Goal: Information Seeking & Learning: Find specific fact

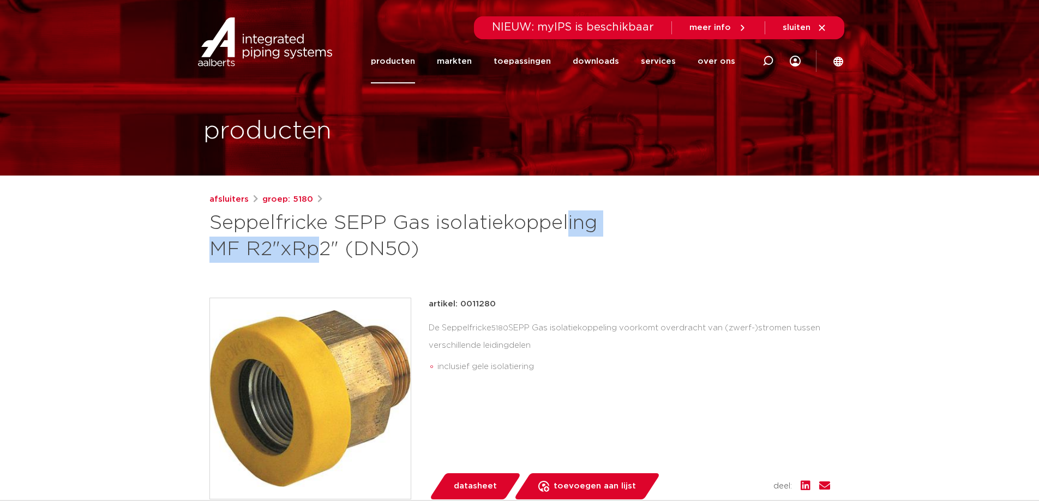
drag, startPoint x: 404, startPoint y: 222, endPoint x: 531, endPoint y: 227, distance: 127.2
click at [531, 227] on h1 "Seppelfricke SEPP Gas isolatiekoppeling MF R2"xRp2" (DN50)" at bounding box center [415, 237] width 410 height 52
click at [395, 219] on h1 "Seppelfricke SEPP Gas isolatiekoppeling MF R2"xRp2" (DN50)" at bounding box center [415, 237] width 410 height 52
drag, startPoint x: 395, startPoint y: 219, endPoint x: 561, endPoint y: 223, distance: 166.5
click at [561, 223] on h1 "Seppelfricke SEPP Gas isolatiekoppeling MF R2"xRp2" (DN50)" at bounding box center [415, 237] width 410 height 52
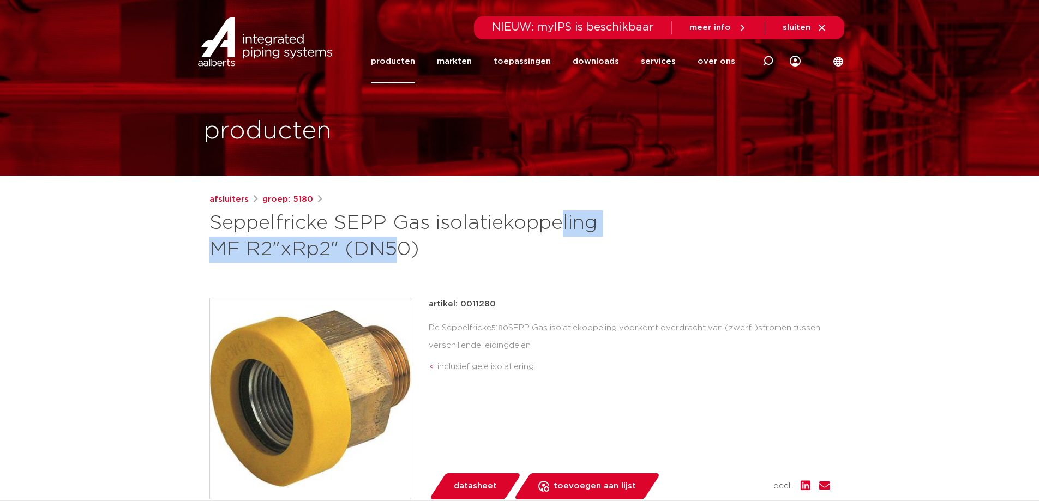
copy h1 "Gas isolatiekoppeling"
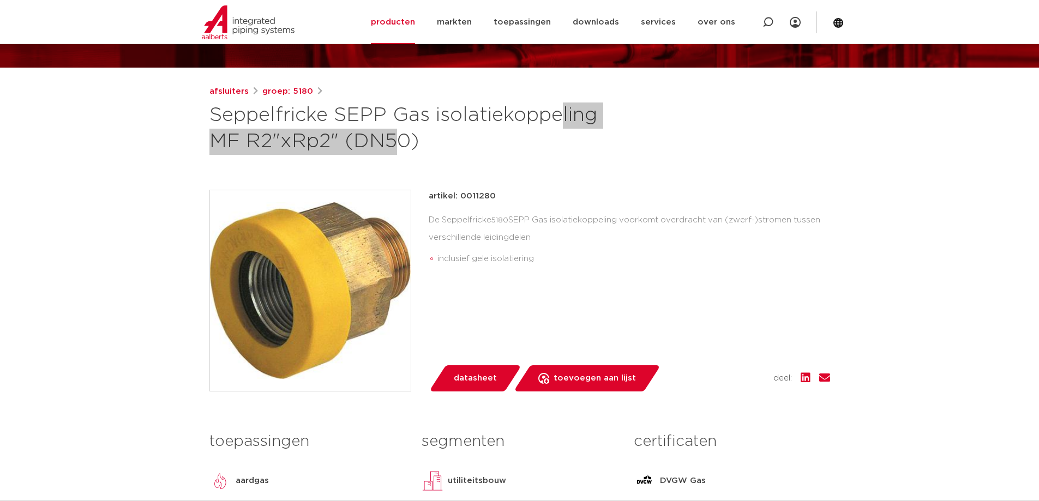
scroll to position [109, 0]
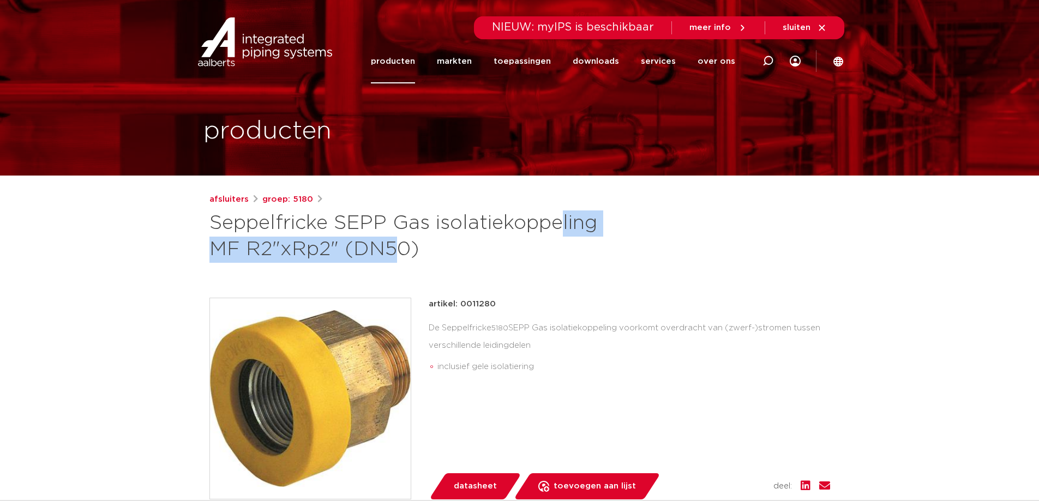
drag, startPoint x: 395, startPoint y: 221, endPoint x: 602, endPoint y: 221, distance: 207.3
click at [602, 221] on h1 "Seppelfricke SEPP Gas isolatiekoppeling MF R2"xRp2" (DN50)" at bounding box center [415, 237] width 410 height 52
copy h1 "Gas isolatiekoppeling"
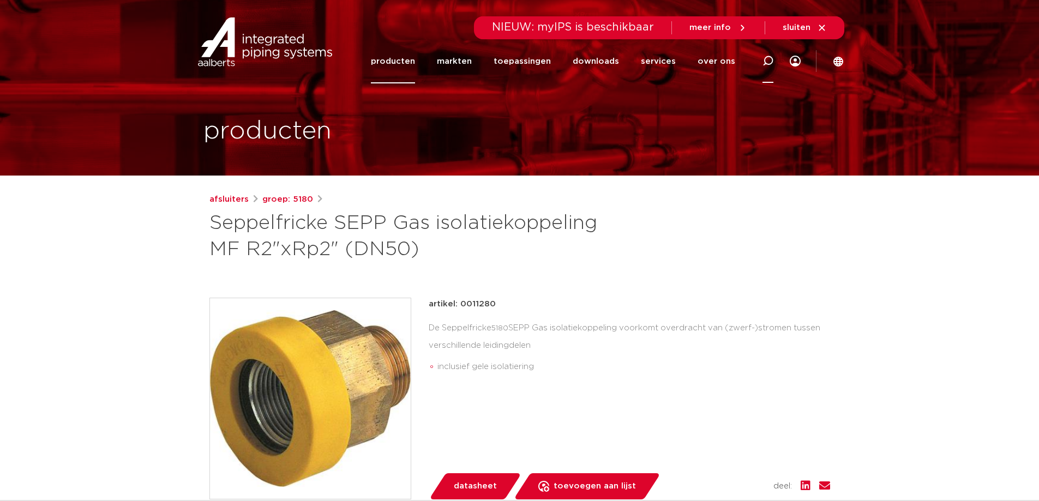
click at [768, 60] on icon at bounding box center [768, 61] width 11 height 11
paste input "Gas isolatiekoppeling"
type input "Gas isolatiekoppeling"
click button "Zoeken" at bounding box center [0, 0] width 0 height 0
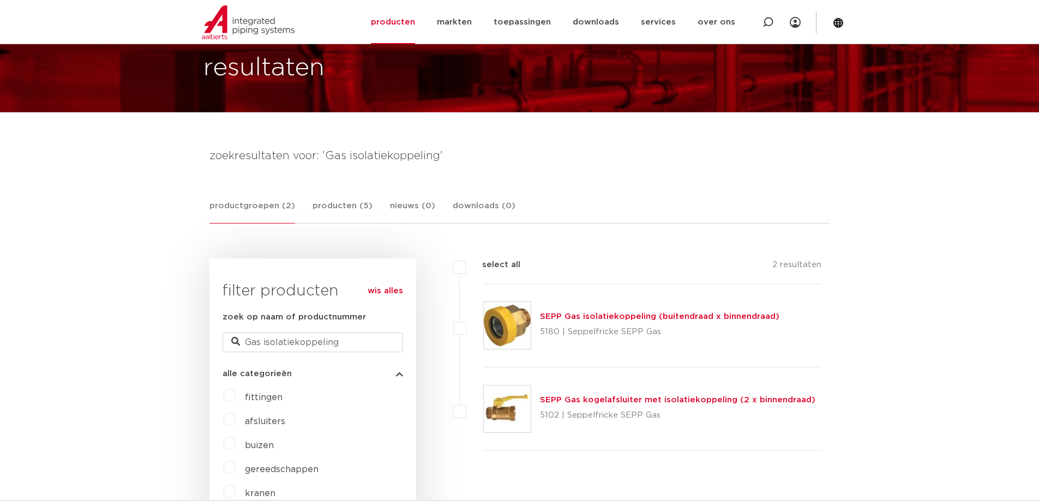
scroll to position [55, 0]
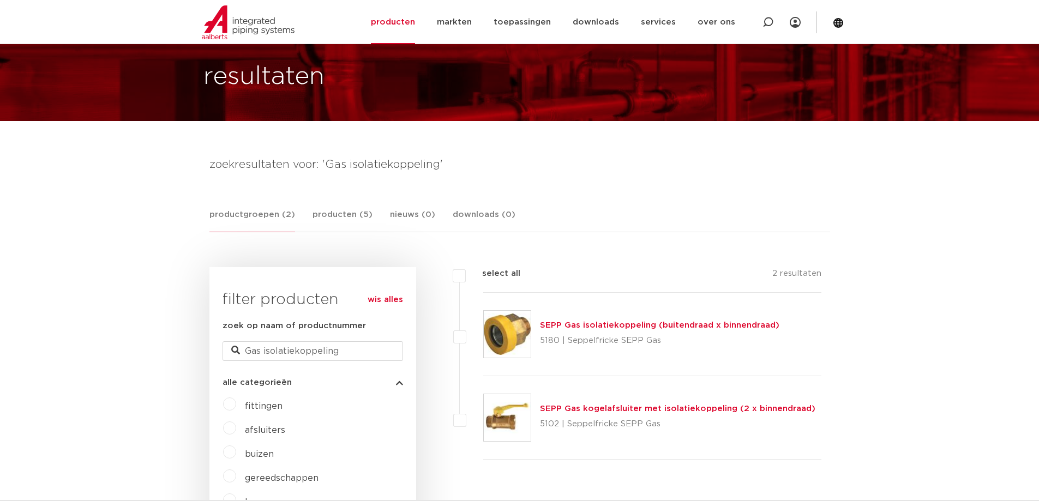
click at [638, 319] on div "SEPP Gas isolatiekoppeling (buitendraad x binnendraad) 5180 | Seppelfricke SEPP…" at bounding box center [660, 334] width 240 height 31
click at [636, 322] on link "SEPP Gas isolatiekoppeling (buitendraad x binnendraad)" at bounding box center [660, 325] width 240 height 8
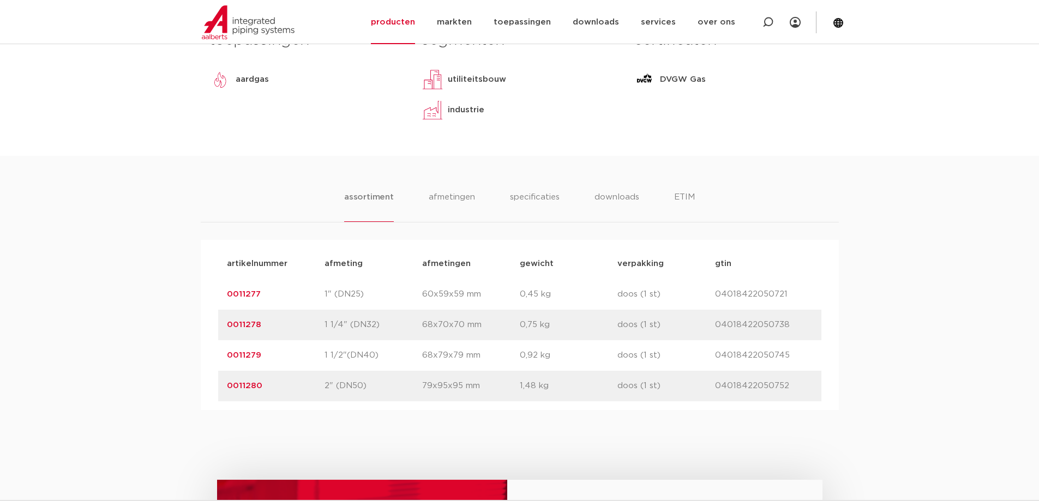
scroll to position [600, 0]
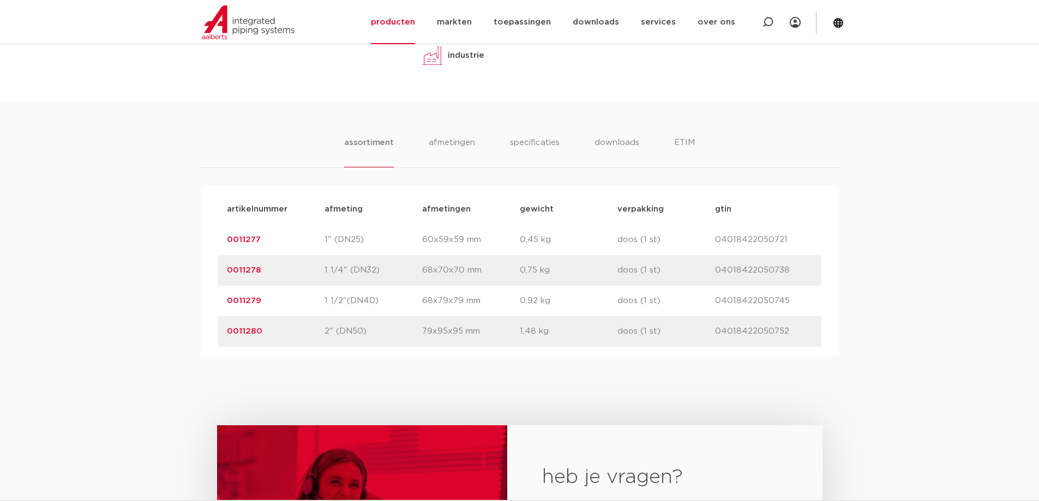
drag, startPoint x: 716, startPoint y: 301, endPoint x: 802, endPoint y: 302, distance: 85.1
click at [802, 302] on p "04018422050745" at bounding box center [764, 301] width 98 height 13
copy p "04018422050745"
drag, startPoint x: 260, startPoint y: 301, endPoint x: 229, endPoint y: 300, distance: 31.1
click at [229, 300] on p "0011279" at bounding box center [276, 301] width 98 height 13
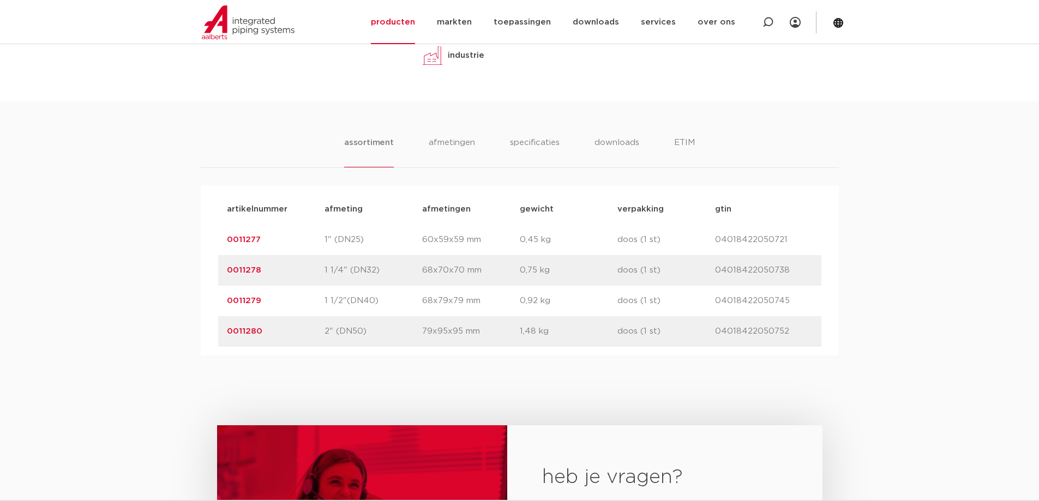
copy link "0011279"
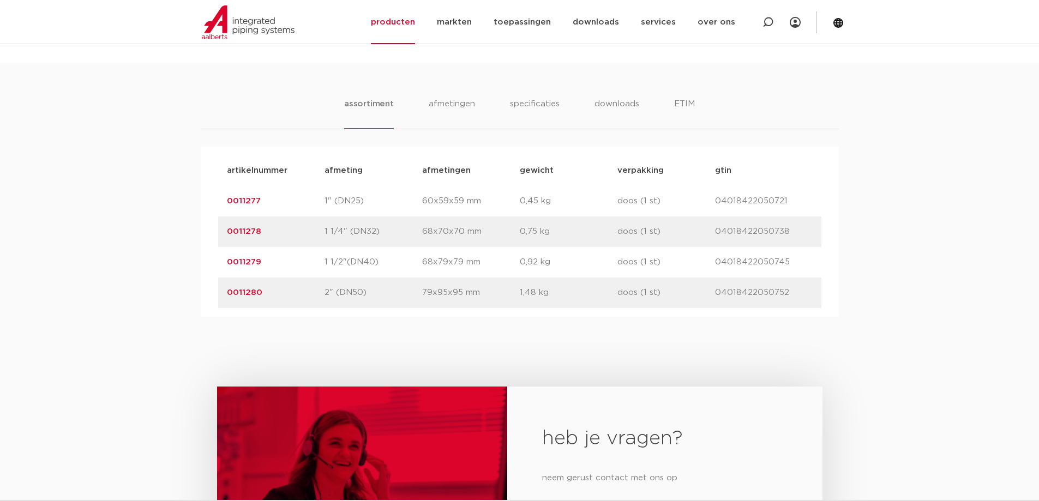
scroll to position [655, 0]
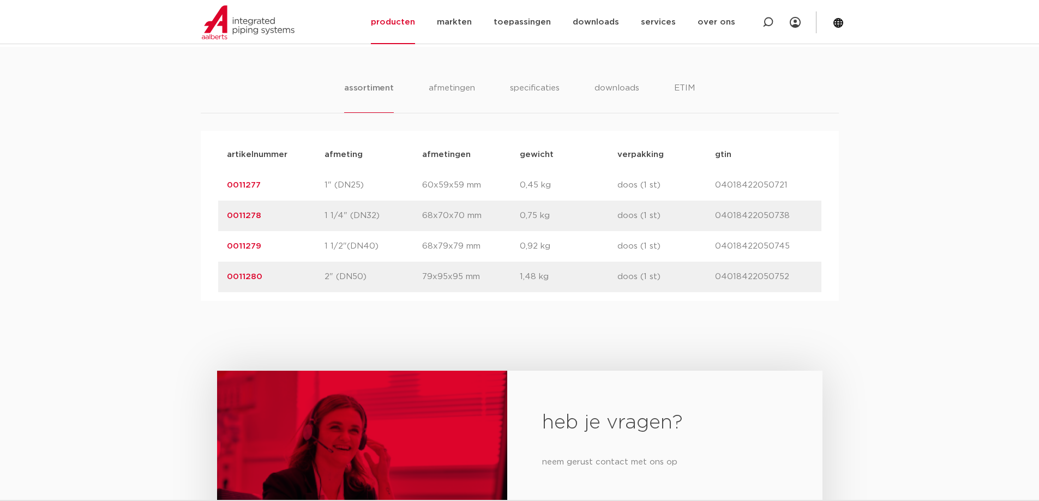
click at [252, 250] on link "0011279" at bounding box center [244, 246] width 34 height 8
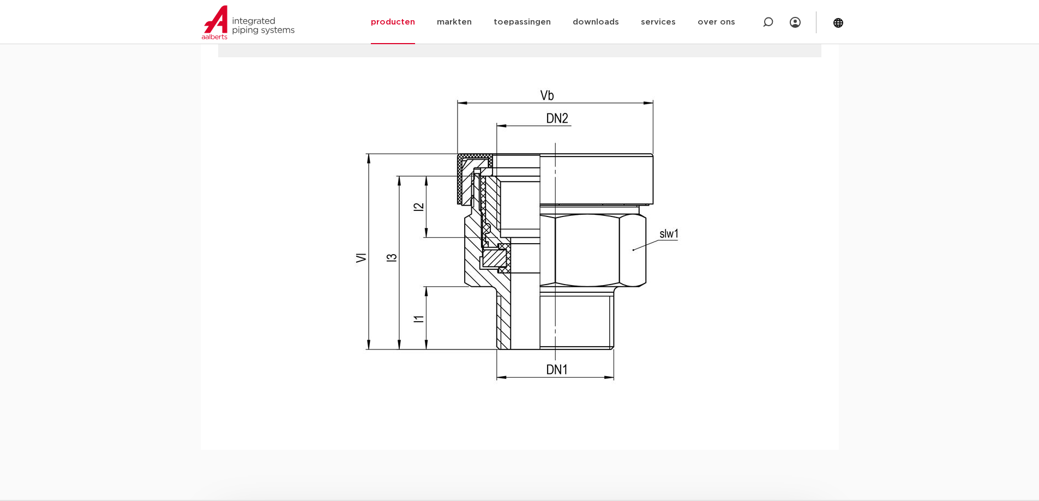
scroll to position [1037, 0]
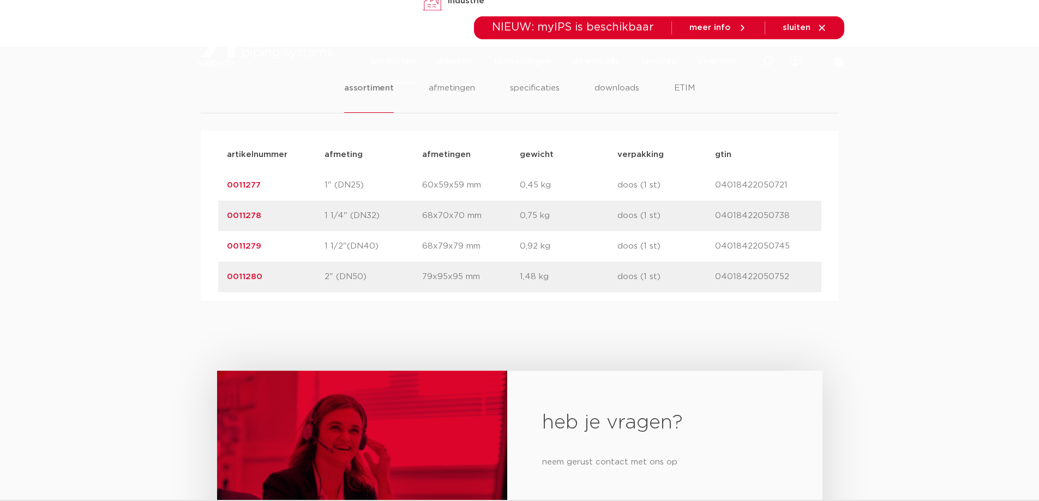
click at [670, 248] on p "doos (1 st)" at bounding box center [667, 246] width 98 height 13
drag, startPoint x: 715, startPoint y: 247, endPoint x: 787, endPoint y: 242, distance: 72.2
click at [787, 242] on p "04018422050745" at bounding box center [764, 246] width 98 height 13
copy p "04018422050745"
